Goal: Task Accomplishment & Management: Use online tool/utility

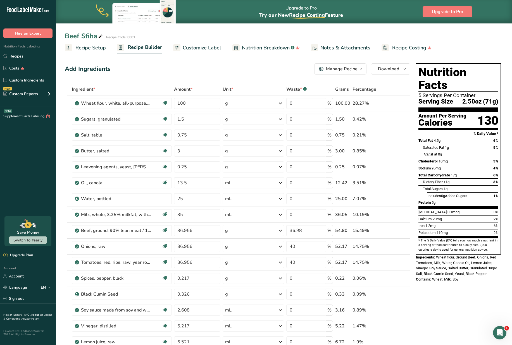
click at [210, 74] on div "Add Ingredients Manage Recipe Delete Recipe Duplicate Recipe Scale Recipe Save …" at bounding box center [238, 68] width 346 height 11
click at [83, 49] on span "Recipe Setup" at bounding box center [90, 48] width 30 height 8
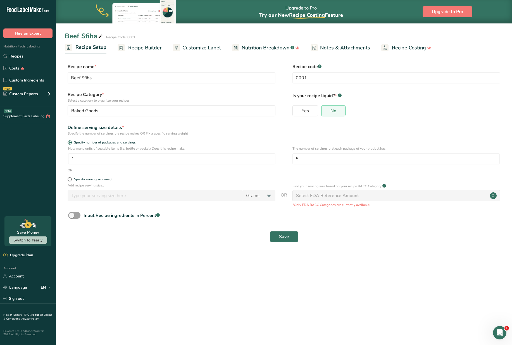
click at [194, 51] on span "Customize Label" at bounding box center [201, 48] width 39 height 8
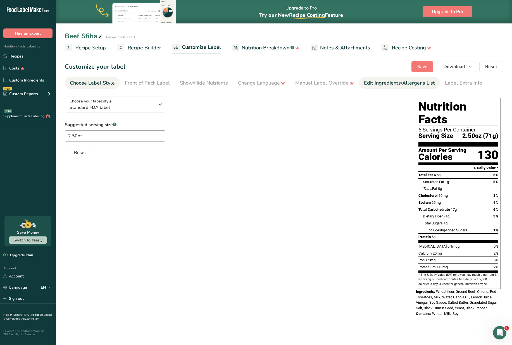
click at [385, 85] on div "Edit Ingredients/Allergens List" at bounding box center [399, 83] width 71 height 8
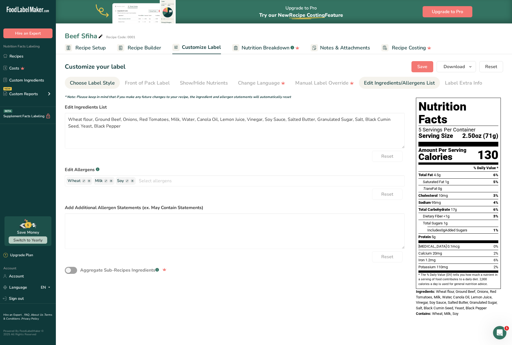
drag, startPoint x: 104, startPoint y: 81, endPoint x: 102, endPoint y: 85, distance: 4.3
click at [104, 81] on div "Choose Label Style" at bounding box center [92, 83] width 45 height 8
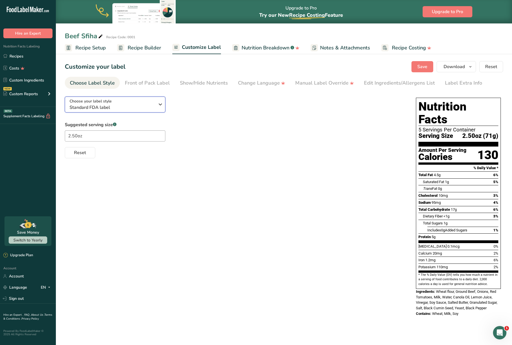
click at [98, 108] on span "Standard FDA label" at bounding box center [112, 107] width 85 height 7
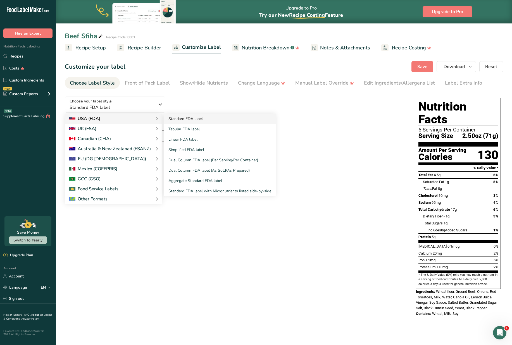
drag, startPoint x: 190, startPoint y: 137, endPoint x: 236, endPoint y: 122, distance: 48.0
click at [190, 137] on link "Linear FDA label" at bounding box center [220, 139] width 112 height 10
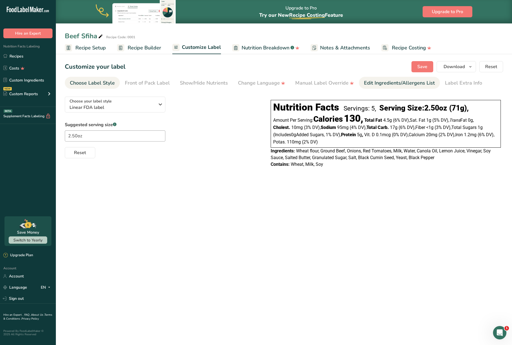
click at [380, 82] on div "Edit Ingredients/Allergens List" at bounding box center [399, 83] width 71 height 8
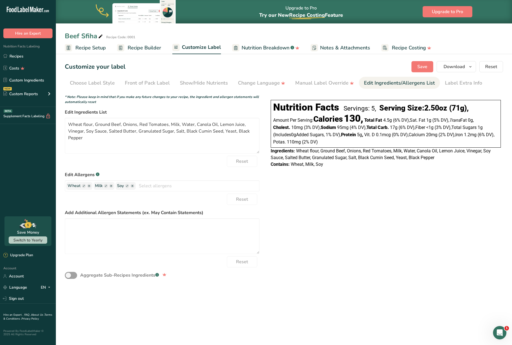
click at [326, 223] on div "Choose your label style Linear FDA label USA (FDA) Standard FDA label Tabular F…" at bounding box center [284, 187] width 438 height 191
drag, startPoint x: 86, startPoint y: 140, endPoint x: 48, endPoint y: 111, distance: 47.3
click at [48, 111] on div ".a-20{fill:#fff;} Hire an Expert Nutrition Facts Labeling Recipes Costs Custom …" at bounding box center [256, 172] width 512 height 345
paste textarea "Corn flour (corn meal, iron, [MEDICAL_DATA], [MEDICAL_DATA], [MEDICAL_DATA]), G…"
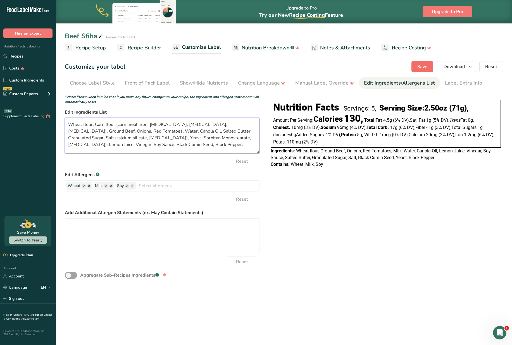
type textarea "Wheat flour, Corn flour (corn meal, iron, [MEDICAL_DATA], [MEDICAL_DATA], [MEDI…"
click at [423, 67] on span "Save" at bounding box center [422, 66] width 10 height 7
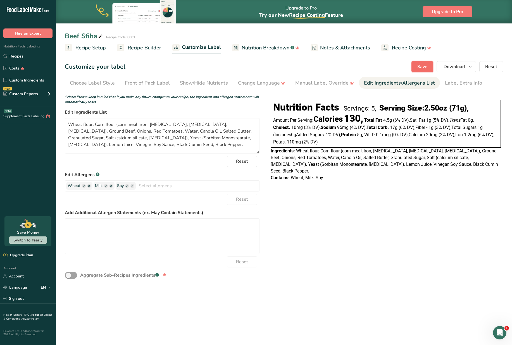
click at [420, 67] on span "Save" at bounding box center [422, 66] width 10 height 7
click at [15, 56] on link "Recipes" at bounding box center [28, 56] width 56 height 11
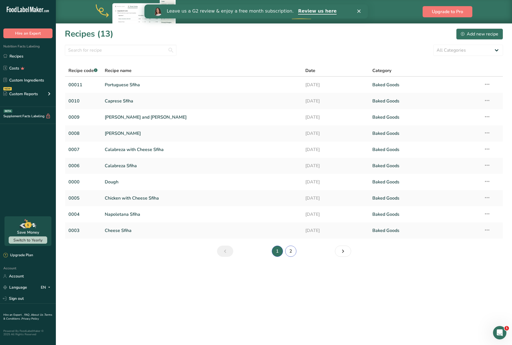
click at [291, 249] on link "2" at bounding box center [290, 251] width 11 height 11
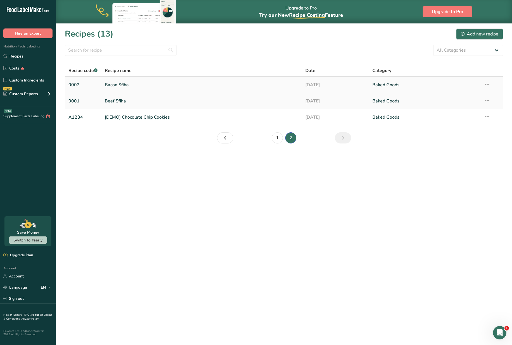
click at [113, 86] on link "Bacon Sfiha" at bounding box center [202, 85] width 194 height 12
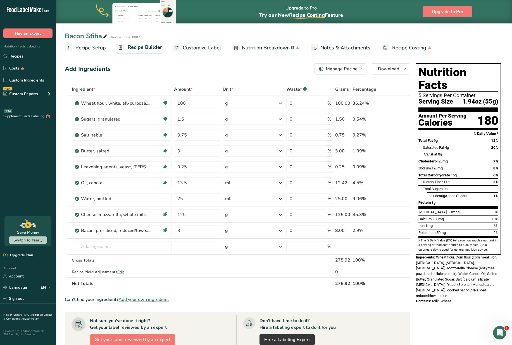
click at [89, 48] on span "Recipe Setup" at bounding box center [90, 48] width 30 height 8
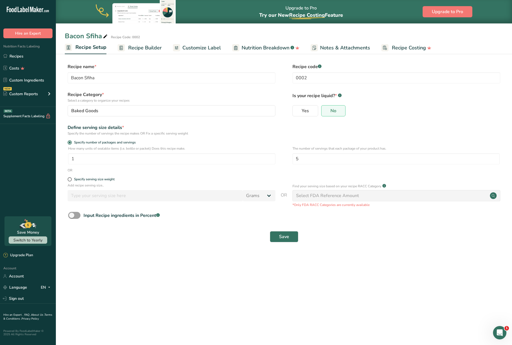
click at [194, 48] on span "Customize Label" at bounding box center [201, 48] width 39 height 8
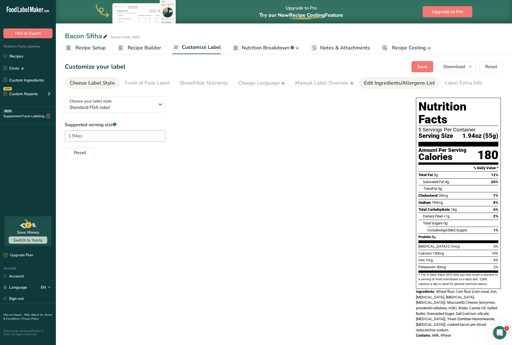
click at [382, 84] on div "Edit Ingredients/Allergens List" at bounding box center [399, 83] width 71 height 8
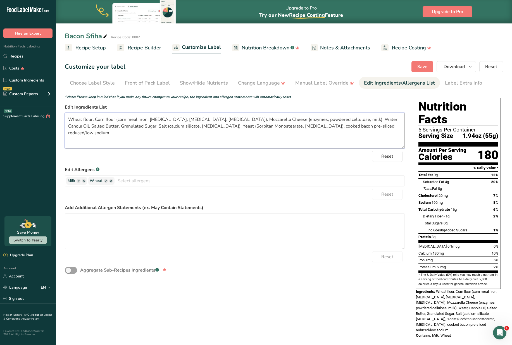
drag, startPoint x: 362, startPoint y: 127, endPoint x: 62, endPoint y: 117, distance: 299.7
click at [61, 117] on section "Customize your label Save Download Choose what to show on your downloaded label…" at bounding box center [284, 202] width 456 height 301
click at [17, 57] on link "Recipes" at bounding box center [28, 56] width 56 height 11
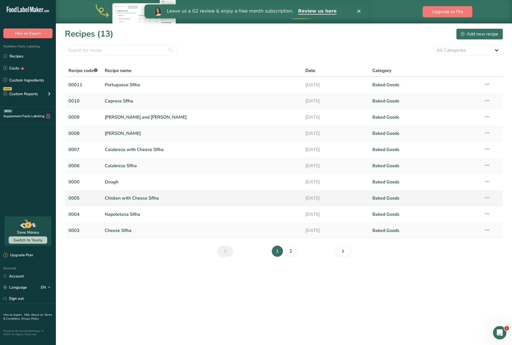
click at [132, 198] on link "Chicken with Cheese Sfiha" at bounding box center [202, 199] width 194 height 12
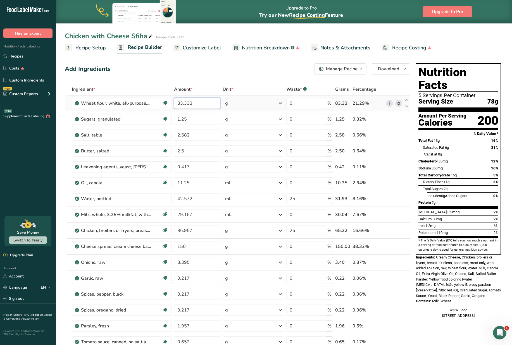
click at [200, 103] on input "83.333" at bounding box center [197, 103] width 46 height 11
type input "100"
click at [204, 120] on div "Ingredient * Amount * Unit * Waste * .a-a{fill:#347362;}.b-a{fill:#fff;} Grams …" at bounding box center [238, 259] width 346 height 350
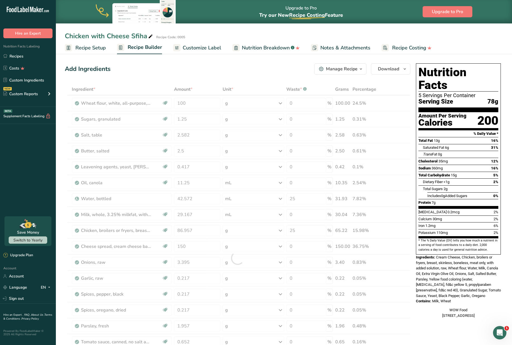
click at [204, 120] on div at bounding box center [238, 259] width 346 height 350
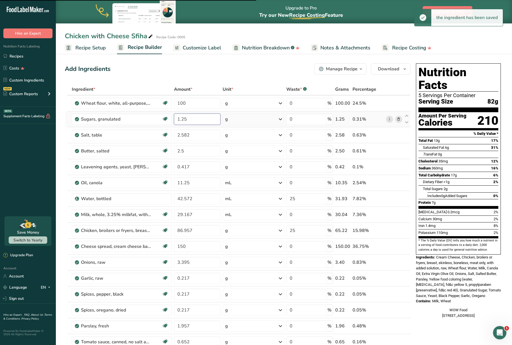
click at [199, 120] on input "1.25" at bounding box center [197, 119] width 46 height 11
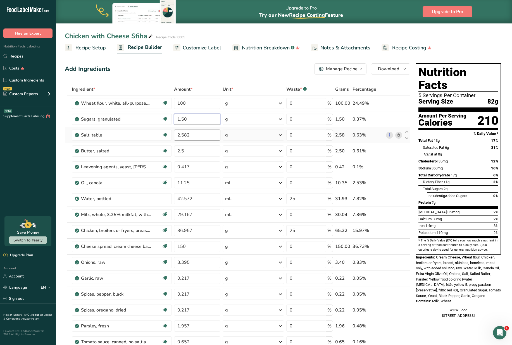
type input "1.50"
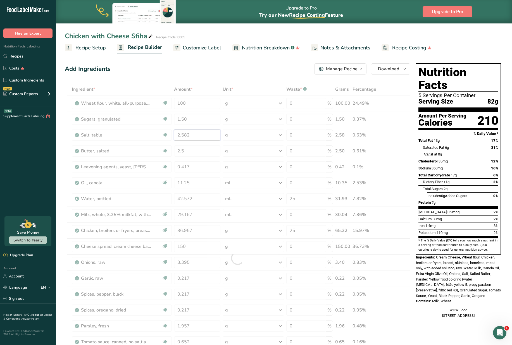
click at [197, 135] on div "Ingredient * Amount * Unit * Waste * .a-a{fill:#347362;}.b-a{fill:#fff;} Grams …" at bounding box center [238, 259] width 346 height 350
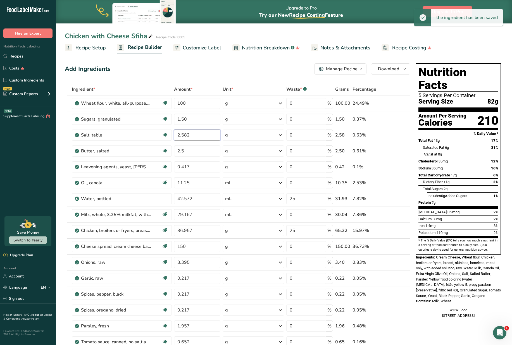
click at [201, 135] on input "2.582" at bounding box center [197, 135] width 46 height 11
type input "2"
type input "0.75"
click at [196, 151] on input "2.5" at bounding box center [197, 151] width 46 height 11
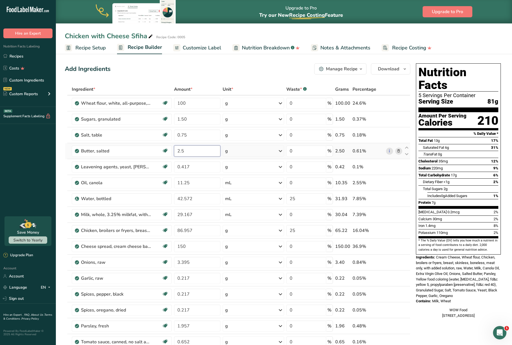
click at [197, 150] on input "2.5" at bounding box center [197, 151] width 46 height 11
type input "2"
type input "3"
click at [200, 168] on div "Ingredient * Amount * Unit * Waste * .a-a{fill:#347362;}.b-a{fill:#fff;} Grams …" at bounding box center [238, 259] width 346 height 350
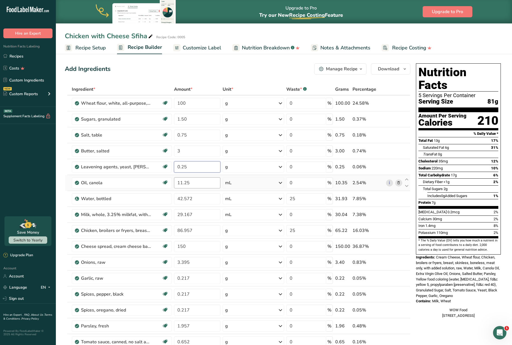
type input "0.25"
click at [203, 182] on div "Ingredient * Amount * Unit * Waste * .a-a{fill:#347362;}.b-a{fill:#fff;} Grams …" at bounding box center [238, 259] width 346 height 350
type input "13.50"
click at [205, 196] on div "Ingredient * Amount * Unit * Waste * .a-a{fill:#347362;}.b-a{fill:#fff;} Grams …" at bounding box center [238, 259] width 346 height 350
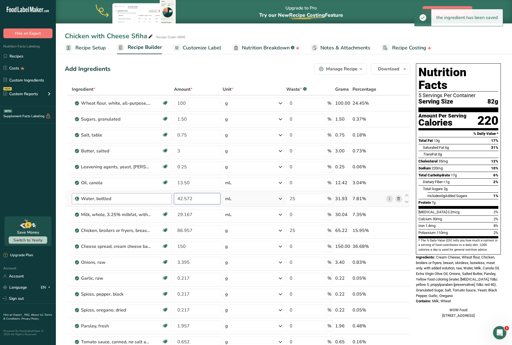
drag, startPoint x: 205, startPoint y: 199, endPoint x: 170, endPoint y: 196, distance: 35.6
click at [170, 196] on tr "Water, bottled 42.572 mL Weight Units g kg mg See more Volume Units l Volume un…" at bounding box center [237, 199] width 345 height 16
type input "25"
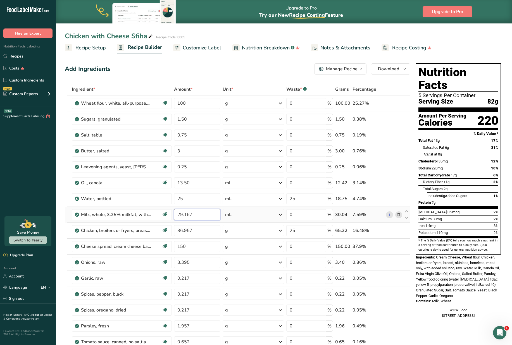
click at [201, 215] on div "Ingredient * Amount * Unit * Waste * .a-a{fill:#347362;}.b-a{fill:#fff;} Grams …" at bounding box center [238, 259] width 346 height 350
drag, startPoint x: 204, startPoint y: 215, endPoint x: 176, endPoint y: 214, distance: 27.7
click at [176, 214] on input "29.167" at bounding box center [197, 214] width 46 height 11
type input "35"
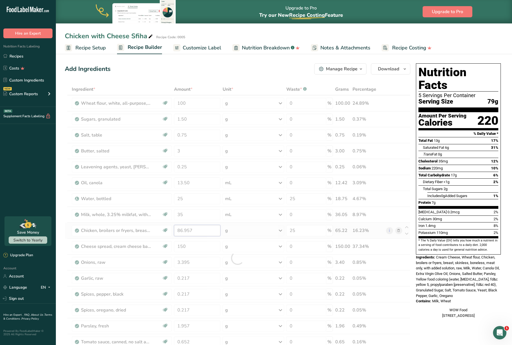
click at [194, 228] on div "Ingredient * Amount * Unit * Waste * .a-a{fill:#347362;}.b-a{fill:#fff;} Grams …" at bounding box center [238, 259] width 346 height 350
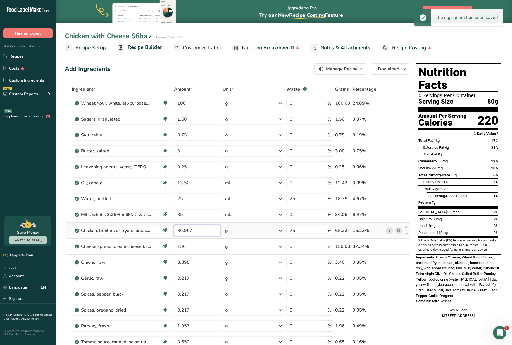
type input "86.956999"
